Goal: Task Accomplishment & Management: Manage account settings

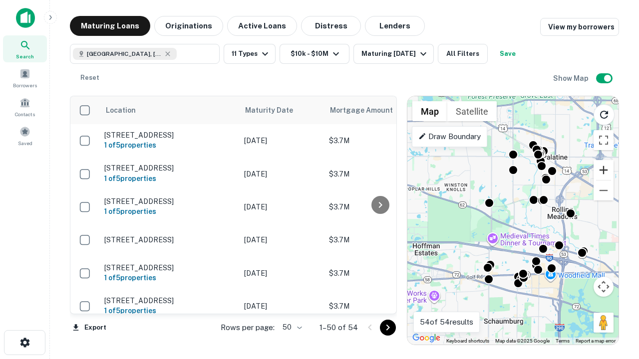
click at [603, 170] on button "Zoom in" at bounding box center [603, 170] width 20 height 20
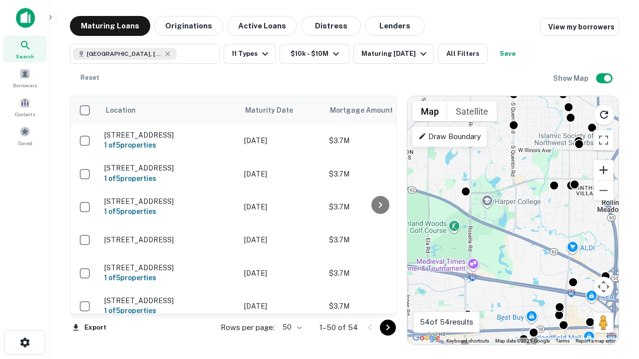
click at [603, 170] on button "Zoom in" at bounding box center [603, 170] width 20 height 20
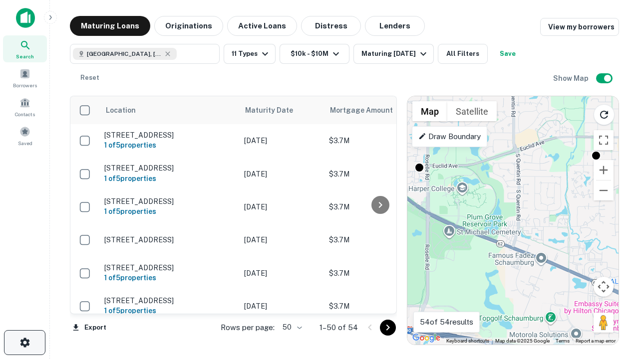
click at [24, 343] on icon "button" at bounding box center [25, 343] width 12 height 12
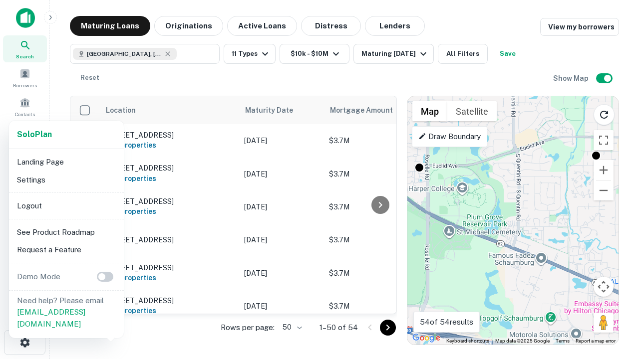
click at [66, 206] on li "Logout" at bounding box center [66, 206] width 107 height 18
